Goal: Transaction & Acquisition: Purchase product/service

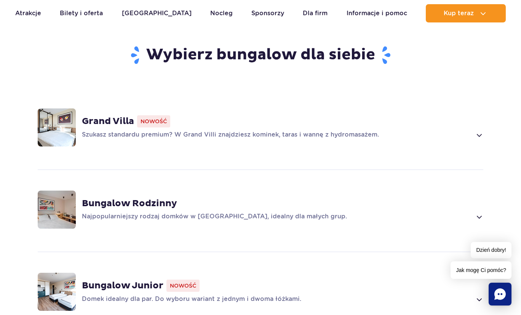
scroll to position [494, 0]
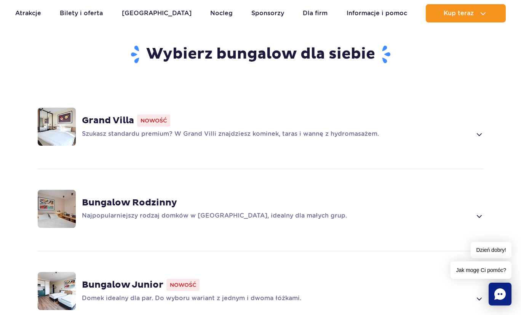
click at [482, 130] on span at bounding box center [479, 134] width 9 height 9
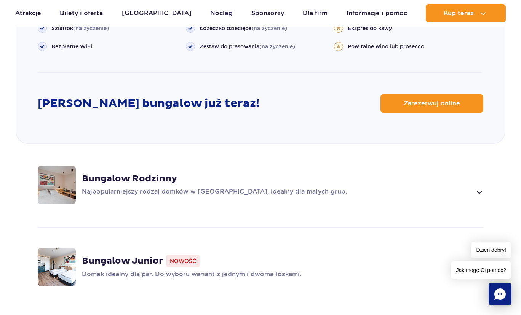
scroll to position [986, 0]
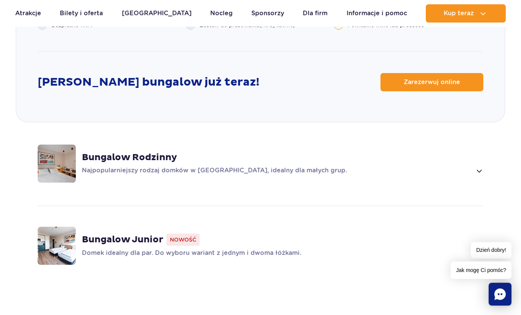
click at [478, 166] on span at bounding box center [479, 170] width 9 height 9
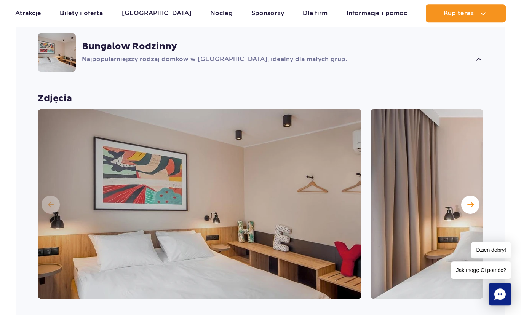
scroll to position [698, 0]
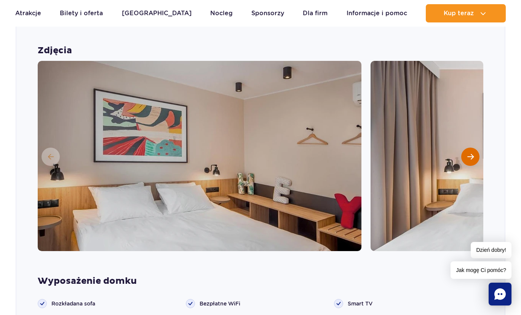
click at [474, 148] on button "Następny slajd" at bounding box center [470, 157] width 18 height 18
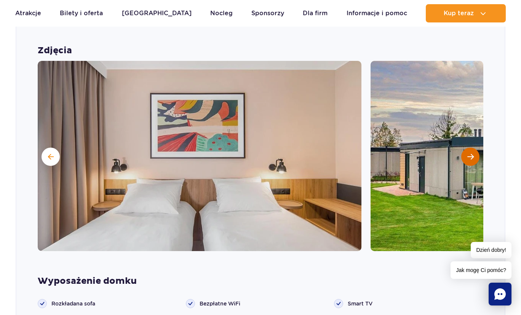
click at [474, 148] on button "Następny slajd" at bounding box center [470, 157] width 18 height 18
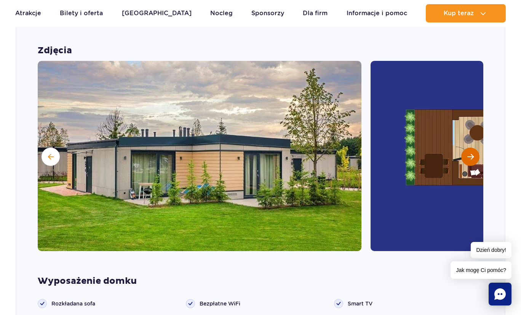
click at [474, 148] on button "Następny slajd" at bounding box center [470, 157] width 18 height 18
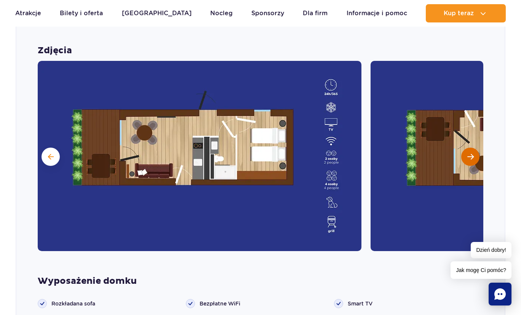
click at [474, 148] on button "Następny slajd" at bounding box center [470, 157] width 18 height 18
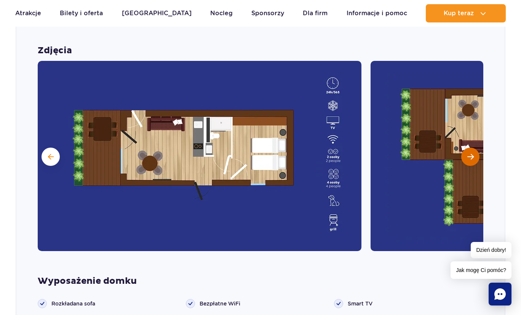
click at [474, 148] on button "Następny slajd" at bounding box center [470, 157] width 18 height 18
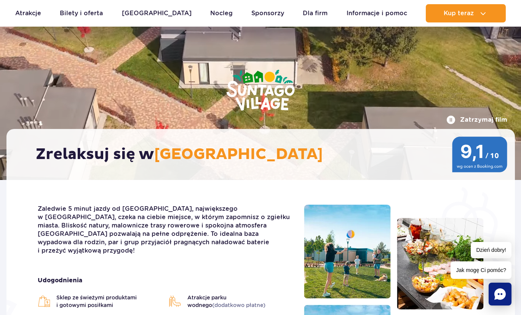
scroll to position [0, 0]
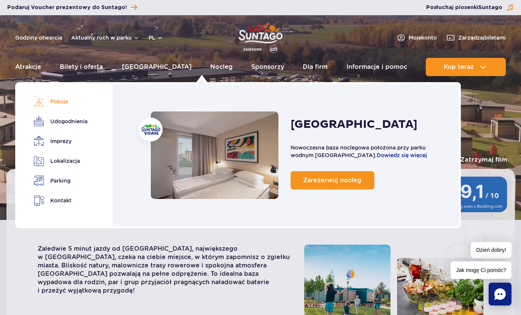
click at [58, 101] on link "Pokoje" at bounding box center [59, 101] width 51 height 11
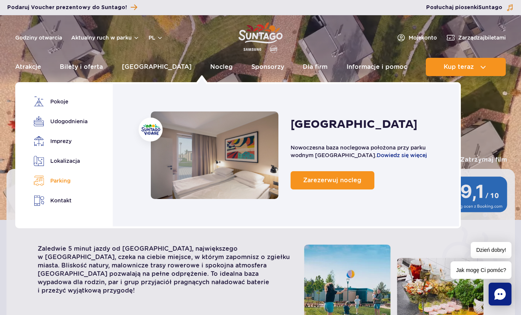
click at [64, 182] on link "Parking" at bounding box center [59, 181] width 51 height 11
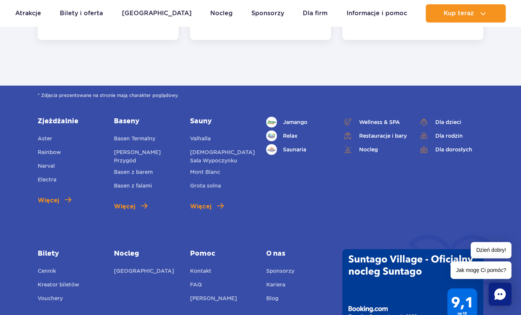
scroll to position [3310, 0]
click at [50, 267] on link "Cennik" at bounding box center [47, 272] width 18 height 11
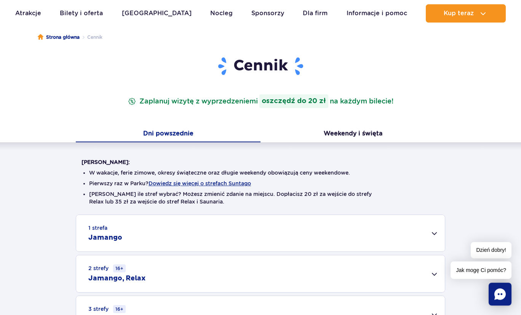
scroll to position [123, 0]
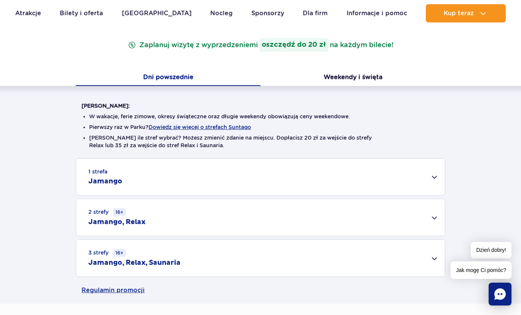
click at [435, 179] on div "1 strefa Jamango" at bounding box center [260, 177] width 369 height 37
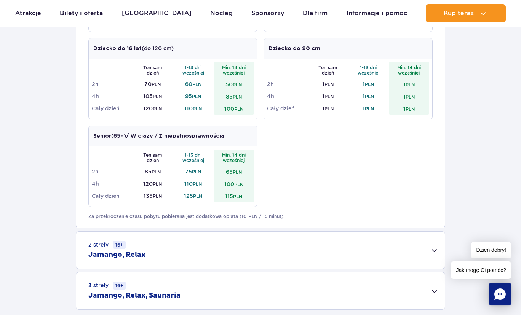
scroll to position [288, 0]
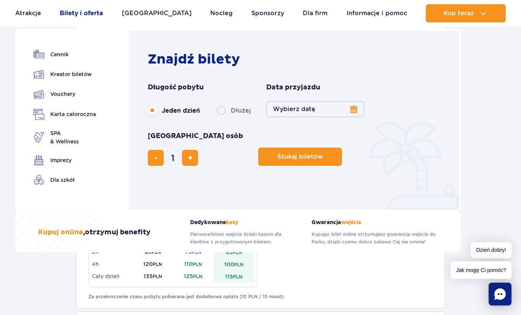
click at [78, 13] on link "Bilety i oferta" at bounding box center [81, 13] width 43 height 18
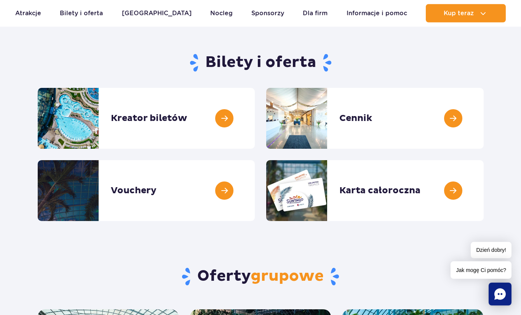
scroll to position [41, 0]
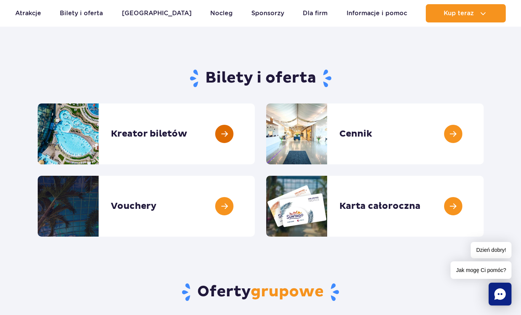
click at [255, 134] on link at bounding box center [255, 134] width 0 height 61
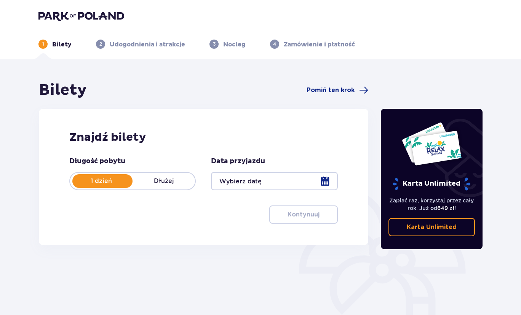
click at [165, 184] on p "Dłużej" at bounding box center [164, 181] width 62 height 8
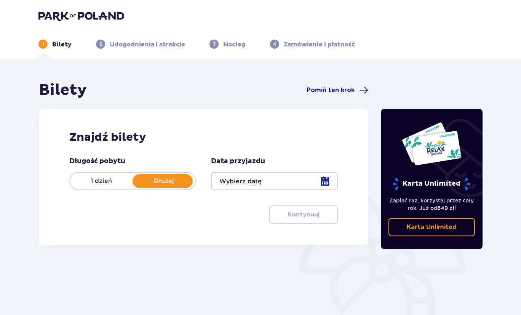
click at [165, 184] on p "Dłużej" at bounding box center [164, 181] width 62 height 8
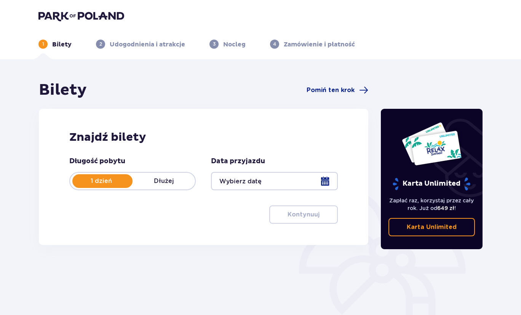
click at [165, 184] on p "Dłużej" at bounding box center [164, 181] width 62 height 8
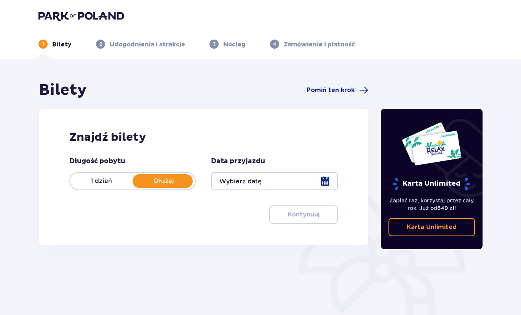
click at [325, 183] on div at bounding box center [274, 181] width 126 height 18
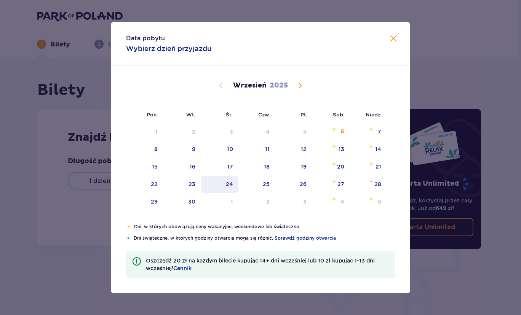
click at [226, 182] on div "24" at bounding box center [220, 184] width 38 height 17
click at [264, 185] on div "25" at bounding box center [266, 185] width 7 height 8
type input "24.09.25 - 25.09.25"
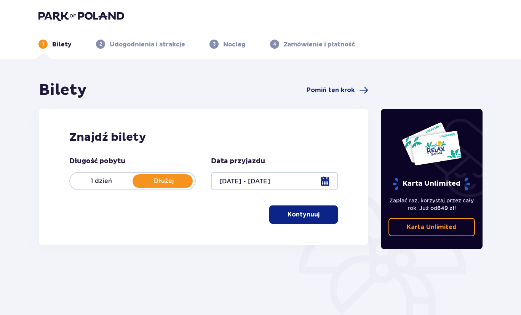
click at [307, 212] on p "Kontynuuj" at bounding box center [304, 215] width 32 height 8
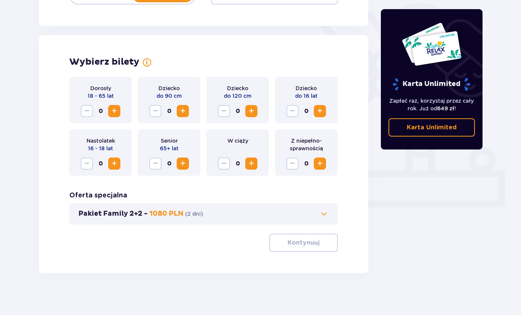
scroll to position [190, 0]
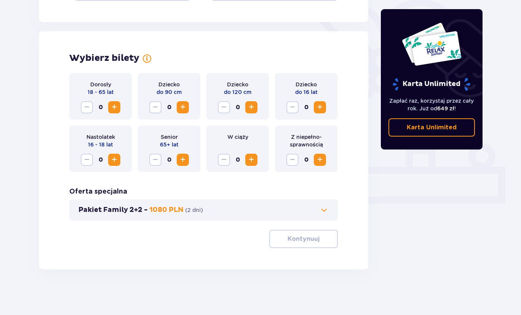
click at [116, 107] on span "Increase" at bounding box center [114, 107] width 9 height 9
click at [254, 107] on span "Increase" at bounding box center [251, 107] width 9 height 9
click at [182, 106] on span "Increase" at bounding box center [182, 107] width 9 height 9
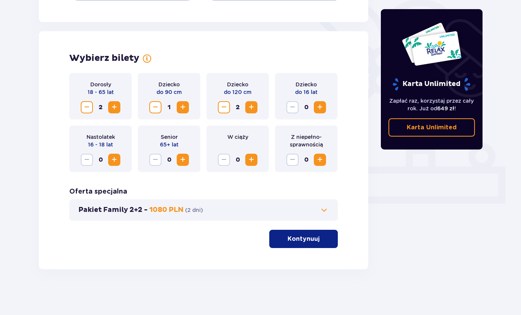
click at [325, 212] on span at bounding box center [324, 210] width 9 height 9
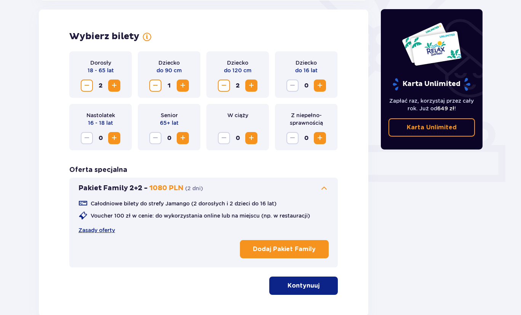
scroll to position [212, 0]
click at [313, 288] on p "Kontynuuj" at bounding box center [304, 286] width 32 height 8
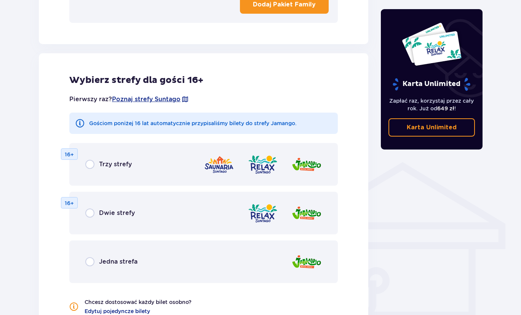
scroll to position [427, 0]
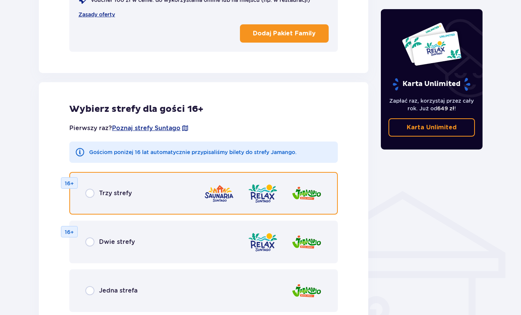
click at [89, 195] on input "radio" at bounding box center [89, 193] width 9 height 9
radio input "true"
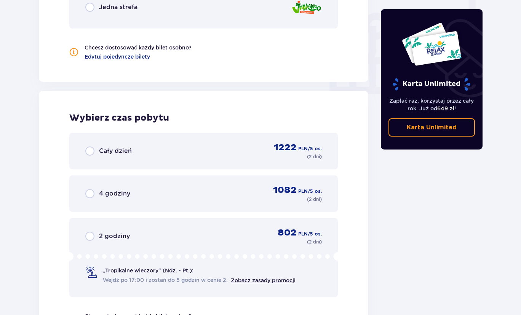
scroll to position [696, 0]
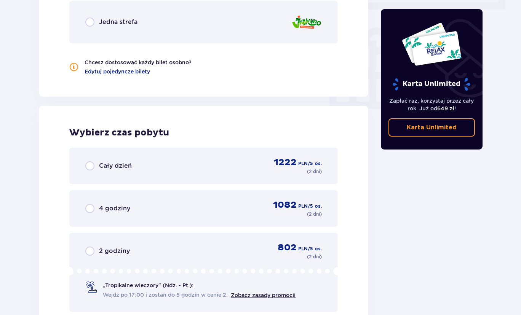
click at [85, 165] on div "Cały dzień 1222 PLN / 5 os. ( 2 dni )" at bounding box center [203, 166] width 269 height 37
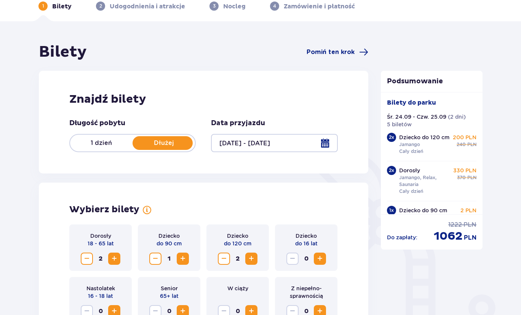
scroll to position [0, 0]
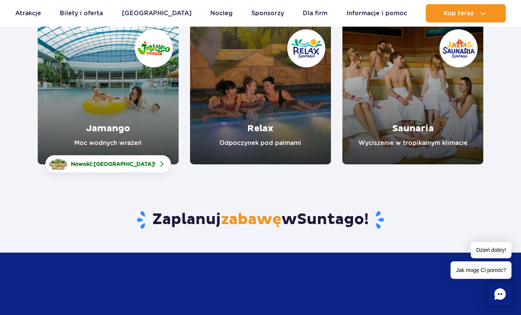
scroll to position [123, 0]
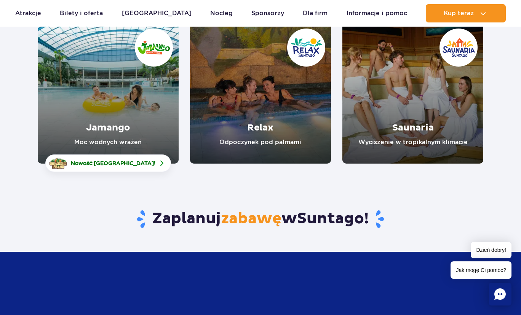
click at [419, 141] on link "Saunaria" at bounding box center [412, 93] width 141 height 141
click at [267, 123] on link "Relax" at bounding box center [260, 93] width 141 height 141
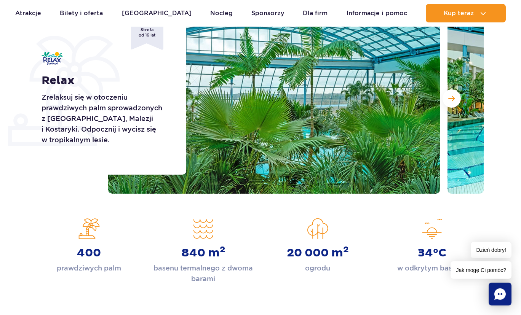
scroll to position [123, 0]
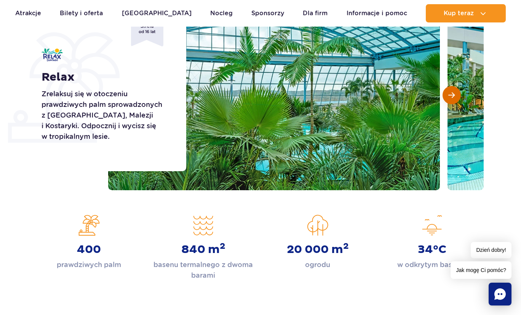
click at [454, 98] on span "Następny slajd" at bounding box center [451, 95] width 6 height 7
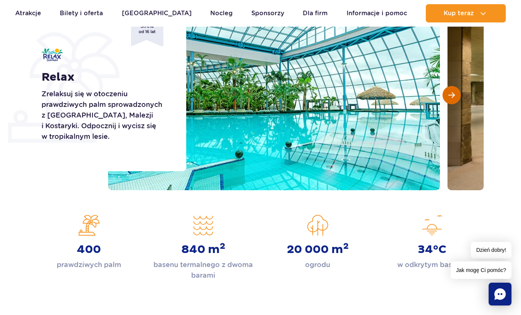
click at [454, 98] on span "Następny slajd" at bounding box center [451, 95] width 6 height 7
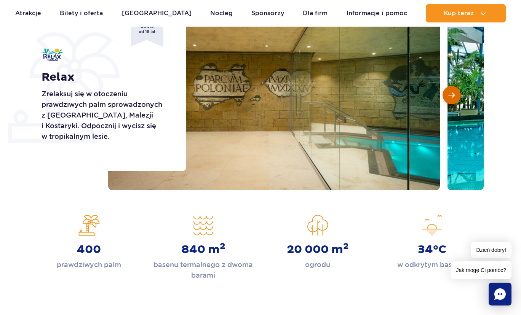
click at [454, 98] on span "Następny slajd" at bounding box center [451, 95] width 6 height 7
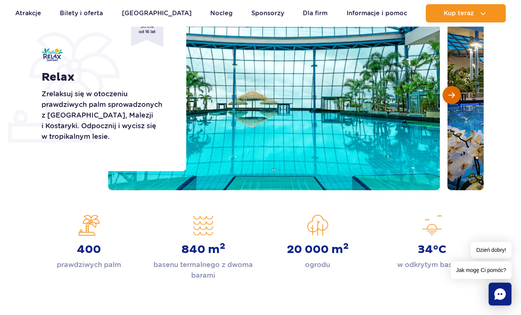
click at [454, 98] on span "Następny slajd" at bounding box center [451, 95] width 6 height 7
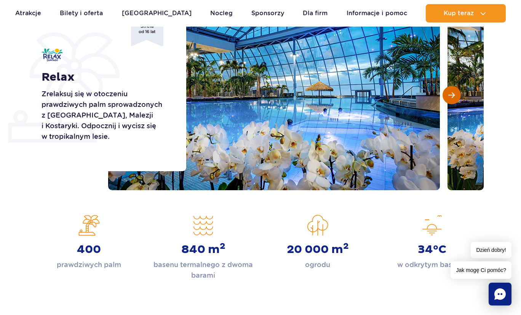
click at [454, 98] on span "Następny slajd" at bounding box center [451, 95] width 6 height 7
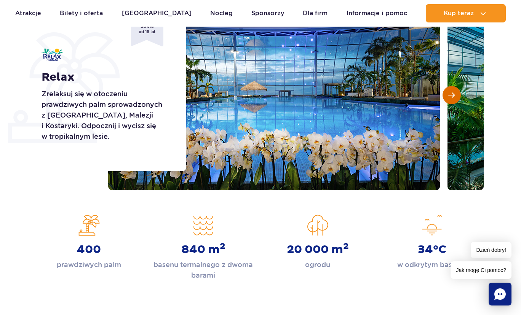
click at [454, 98] on span "Następny slajd" at bounding box center [451, 95] width 6 height 7
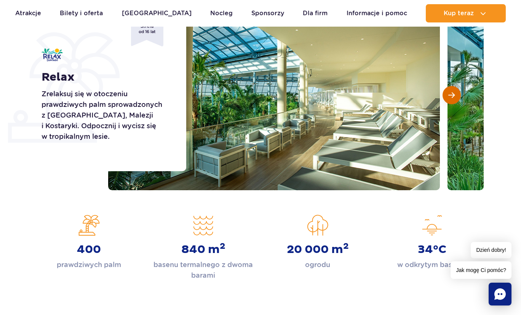
click at [454, 98] on span "Następny slajd" at bounding box center [451, 95] width 6 height 7
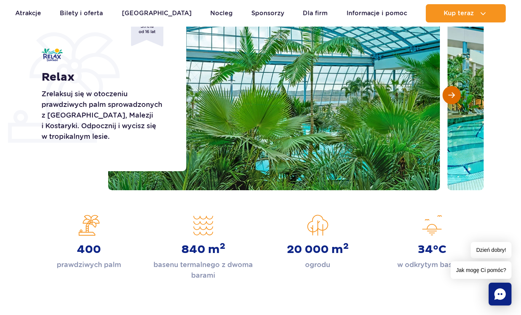
click at [454, 98] on span "Następny slajd" at bounding box center [451, 95] width 6 height 7
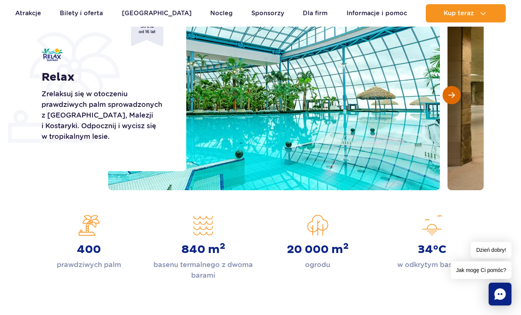
click at [454, 98] on span "Następny slajd" at bounding box center [451, 95] width 6 height 7
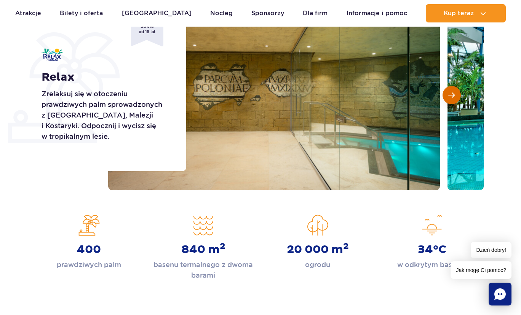
click at [454, 98] on span "Następny slajd" at bounding box center [451, 95] width 6 height 7
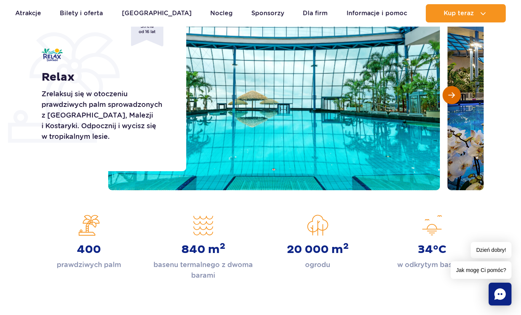
click at [454, 98] on span "Następny slajd" at bounding box center [451, 95] width 6 height 7
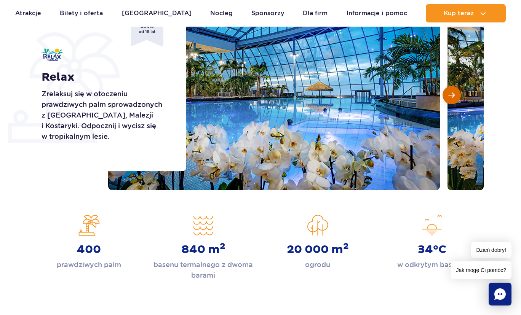
click at [454, 98] on span "Następny slajd" at bounding box center [451, 95] width 6 height 7
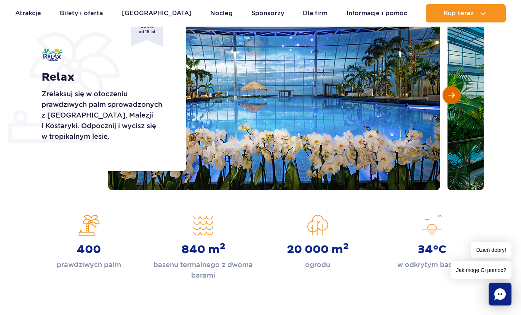
click at [454, 98] on span "Następny slajd" at bounding box center [451, 95] width 6 height 7
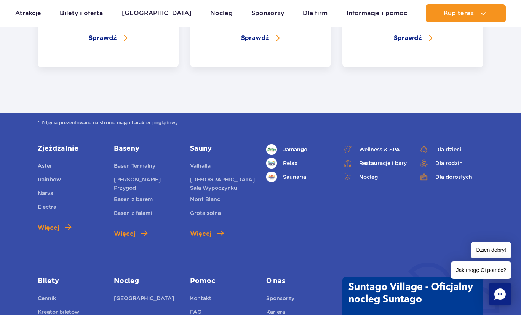
scroll to position [1728, 0]
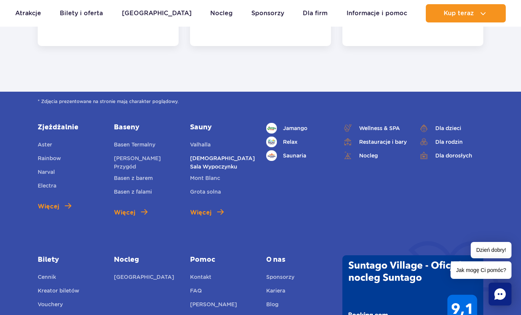
click at [210, 154] on link "[DEMOGRAPHIC_DATA] Sala Wypoczynku" at bounding box center [222, 162] width 65 height 17
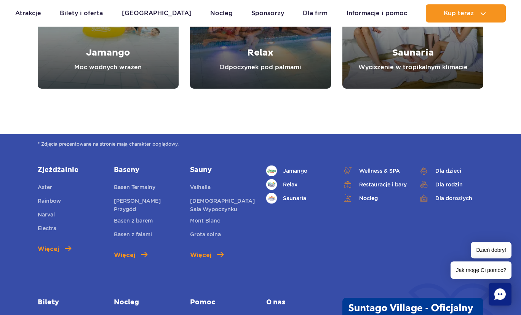
scroll to position [2798, 0]
